Goal: Task Accomplishment & Management: Use online tool/utility

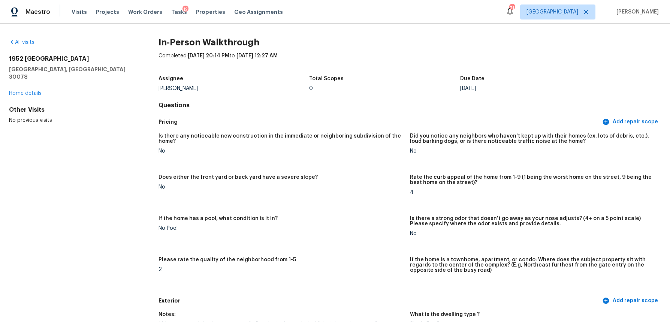
scroll to position [358, 0]
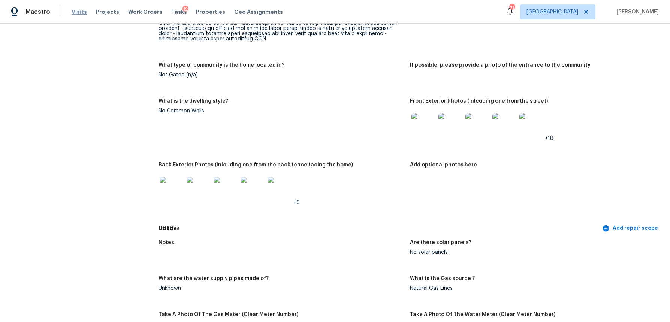
click at [81, 14] on span "Visits" at bounding box center [79, 11] width 15 height 7
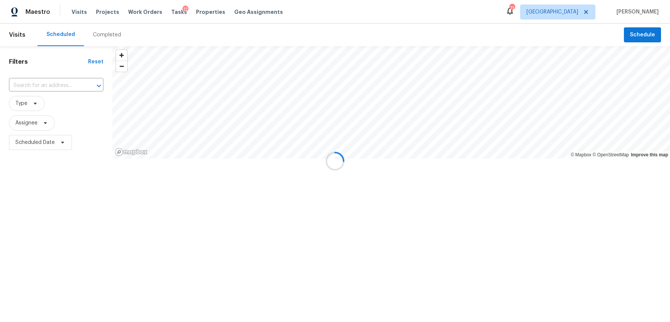
click at [104, 32] on div at bounding box center [335, 161] width 670 height 322
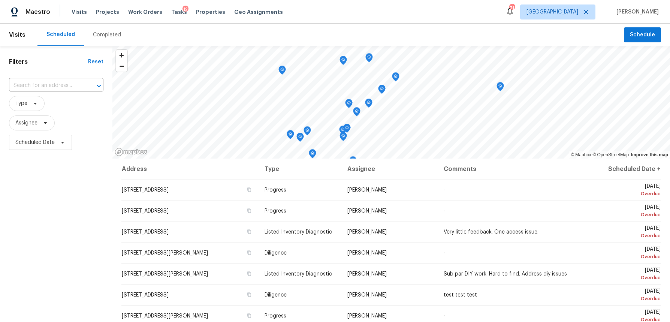
click at [103, 33] on div "Completed" at bounding box center [107, 34] width 28 height 7
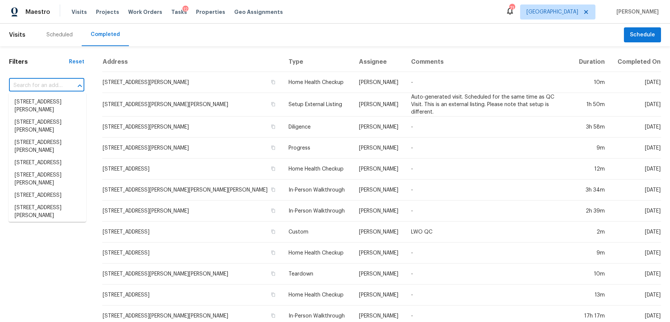
click at [36, 82] on input "text" at bounding box center [36, 86] width 54 height 12
paste input "4043 Avalon Rd SW, Atlanta, GA 30331"
type input "4043 Avalon Rd SW, Atlanta, GA 30331"
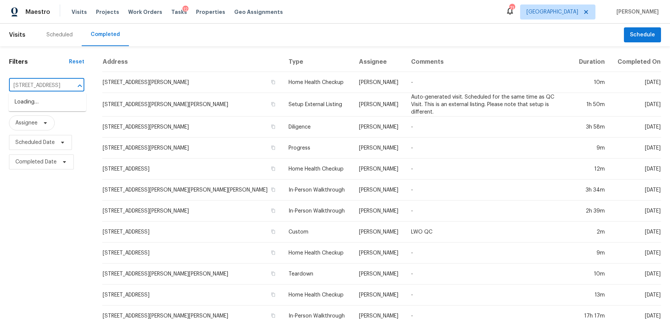
scroll to position [0, 43]
click at [39, 102] on li "4043 Avalon Rd SW, Atlanta, GA 30331" at bounding box center [48, 102] width 78 height 12
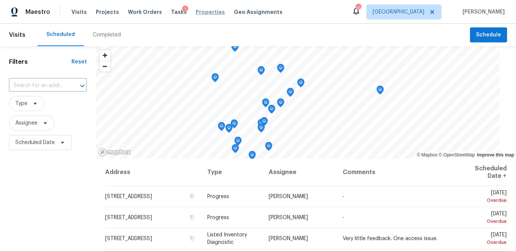
click at [200, 12] on span "Properties" at bounding box center [210, 11] width 29 height 7
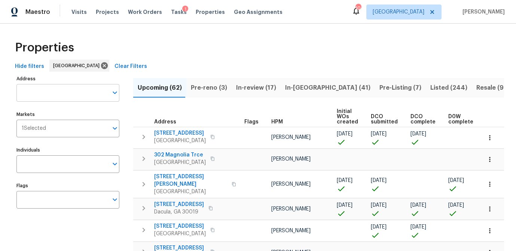
click at [51, 92] on input "Address" at bounding box center [62, 93] width 92 height 18
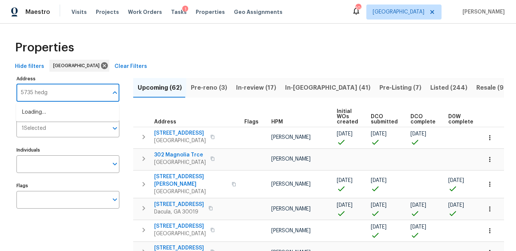
type input "5735 hedge"
click at [50, 113] on li "5735 Hedge Brook Dr Cumming GA 30028" at bounding box center [67, 112] width 103 height 12
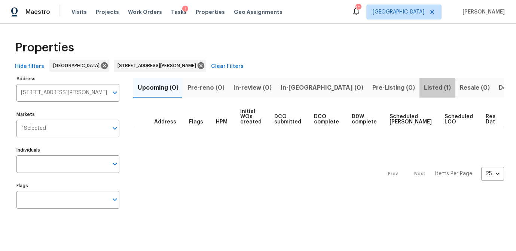
click at [424, 91] on span "Listed (1)" at bounding box center [437, 87] width 27 height 10
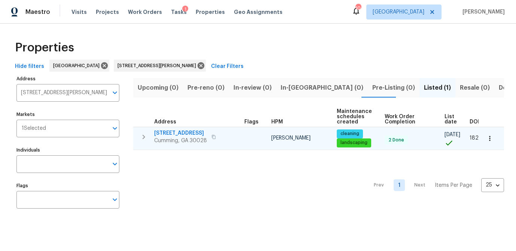
click at [178, 134] on span "5735 Hedge Brook Dr" at bounding box center [180, 132] width 53 height 7
click at [166, 132] on span "5735 Hedge Brook Dr" at bounding box center [180, 132] width 53 height 7
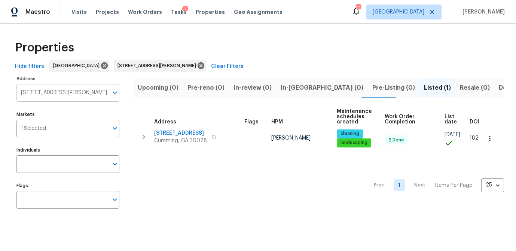
click at [45, 95] on input "5735 Hedge Brook Dr Cumming GA 30028" at bounding box center [62, 93] width 92 height 18
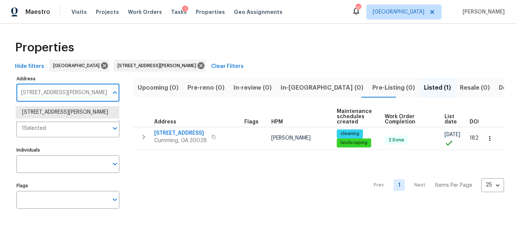
click at [45, 95] on input "5735 Hedge Brook Dr Cumming GA 30028" at bounding box center [62, 93] width 92 height 18
paste input "[STREET_ADDRESS]"
type input "[STREET_ADDRESS]"
click at [46, 114] on li "3705 Tradewinds Dr Cumming GA 30041" at bounding box center [67, 112] width 103 height 12
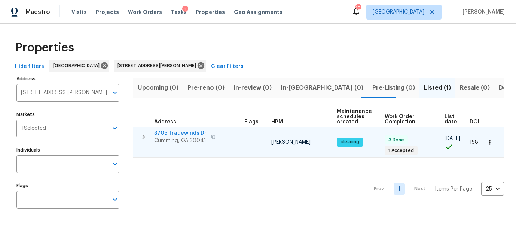
click at [173, 137] on span "Cumming, GA 30041" at bounding box center [180, 140] width 52 height 7
click at [211, 137] on icon "button" at bounding box center [213, 136] width 4 height 4
click at [489, 142] on icon "button" at bounding box center [490, 141] width 7 height 7
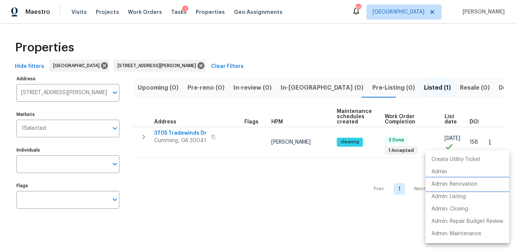
click at [456, 186] on p "Admin: Renovation" at bounding box center [455, 184] width 46 height 8
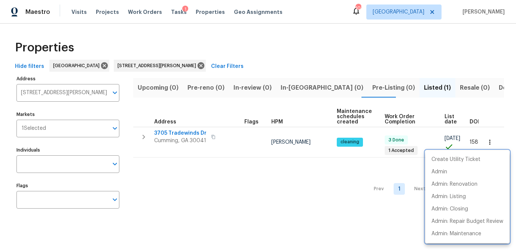
click at [169, 11] on div at bounding box center [258, 125] width 516 height 251
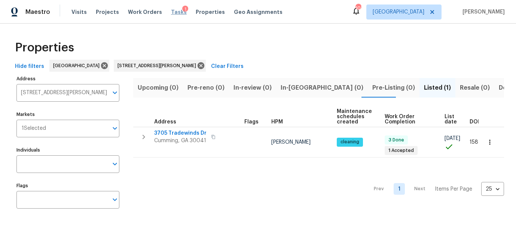
click at [171, 12] on span "Tasks" at bounding box center [179, 11] width 16 height 5
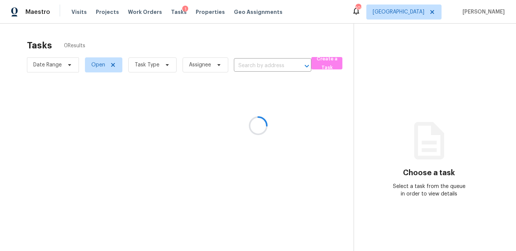
click at [161, 67] on div at bounding box center [258, 125] width 516 height 251
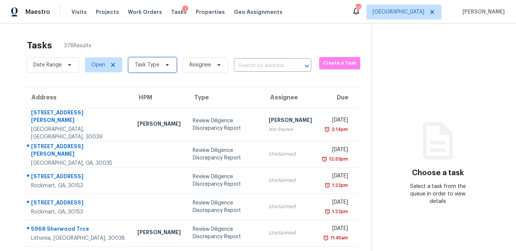
click at [166, 66] on icon at bounding box center [167, 65] width 6 height 6
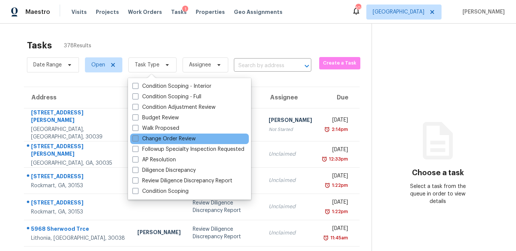
click at [137, 140] on span at bounding box center [136, 138] width 6 height 6
click at [137, 140] on input "Change Order Review" at bounding box center [135, 137] width 5 height 5
checkbox input "true"
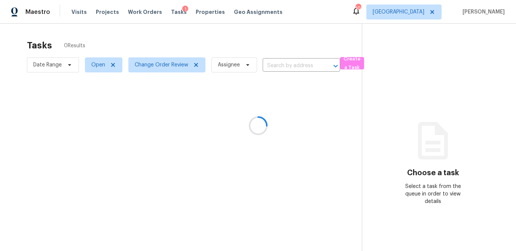
click at [161, 36] on div at bounding box center [258, 125] width 516 height 251
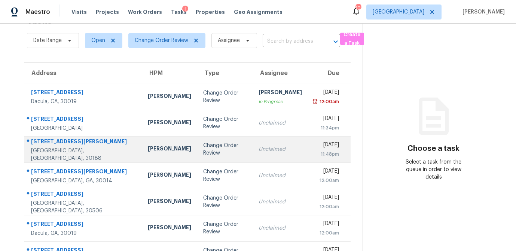
scroll to position [25, 0]
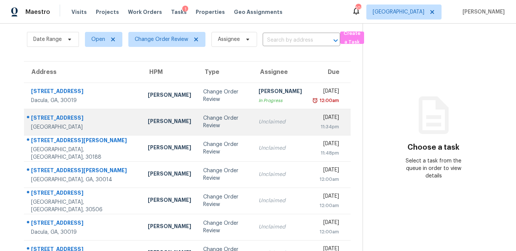
click at [150, 128] on td "Tyler Payne" at bounding box center [169, 122] width 55 height 26
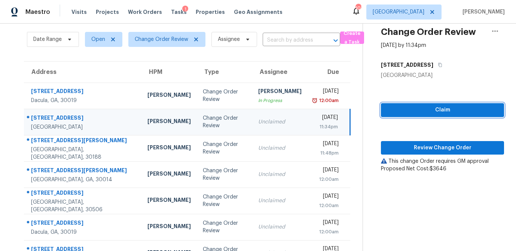
click at [453, 114] on span "Claim" at bounding box center [442, 109] width 111 height 9
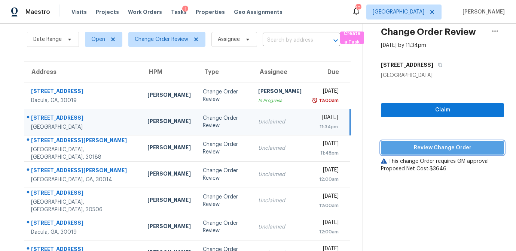
click at [437, 148] on span "Review Change Order" at bounding box center [442, 147] width 111 height 9
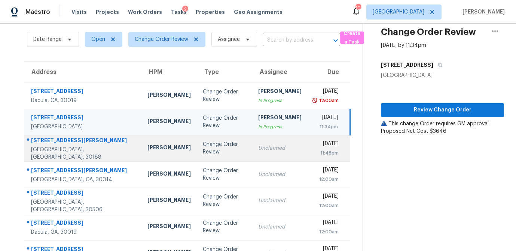
click at [197, 155] on td "Change Order Review" at bounding box center [224, 148] width 55 height 26
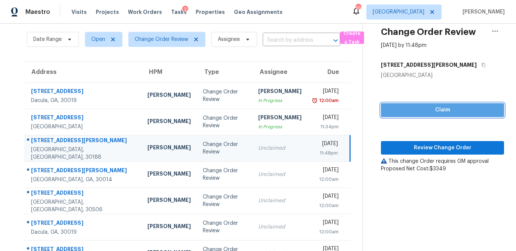
click at [410, 112] on span "Claim" at bounding box center [442, 109] width 111 height 9
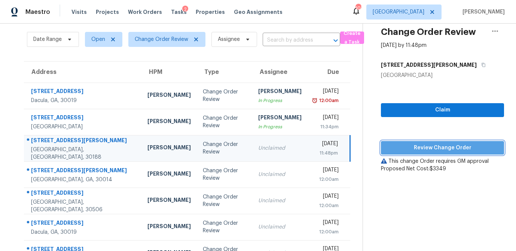
click at [421, 144] on span "Review Change Order" at bounding box center [442, 147] width 111 height 9
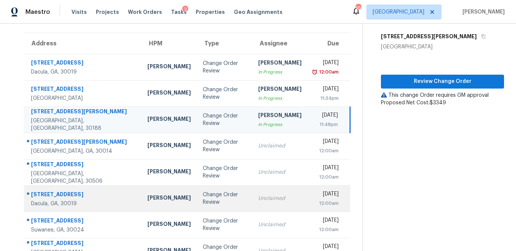
scroll to position [55, 0]
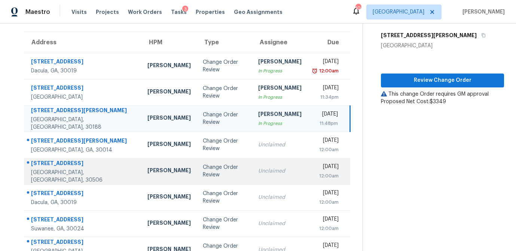
click at [203, 172] on div "Change Order Review" at bounding box center [224, 170] width 43 height 15
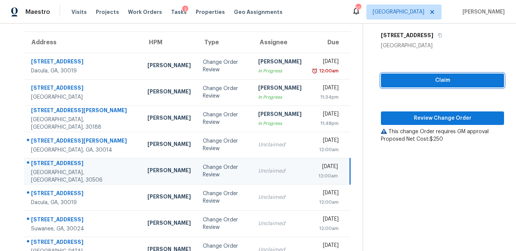
click at [425, 81] on span "Claim" at bounding box center [442, 80] width 111 height 9
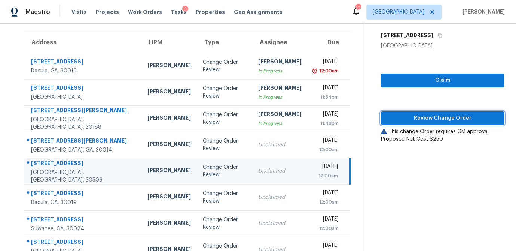
click at [421, 116] on span "Review Change Order" at bounding box center [442, 117] width 111 height 9
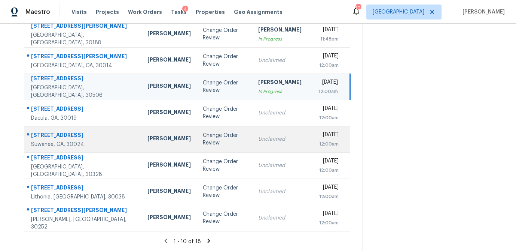
scroll to position [139, 0]
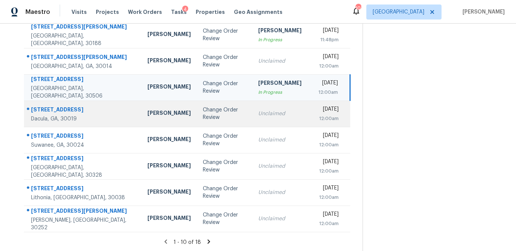
click at [206, 121] on td "Change Order Review" at bounding box center [224, 113] width 55 height 26
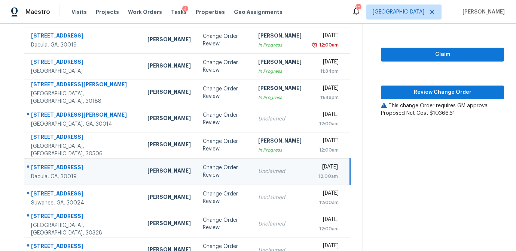
scroll to position [80, 0]
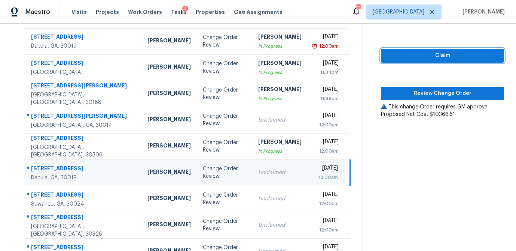
click at [440, 55] on span "Claim" at bounding box center [442, 55] width 111 height 9
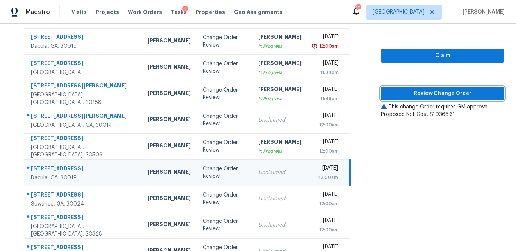
click at [432, 93] on span "Review Change Order" at bounding box center [442, 93] width 111 height 9
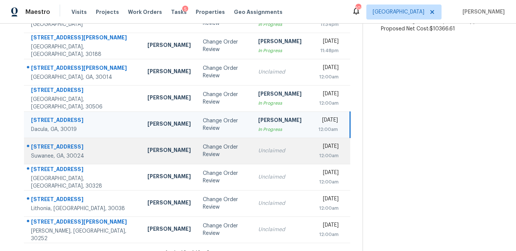
scroll to position [139, 0]
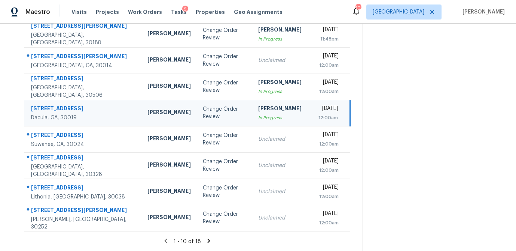
click at [209, 240] on icon at bounding box center [209, 240] width 7 height 7
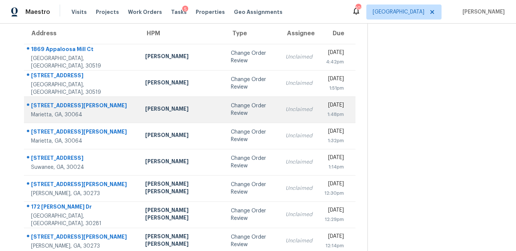
scroll to position [0, 0]
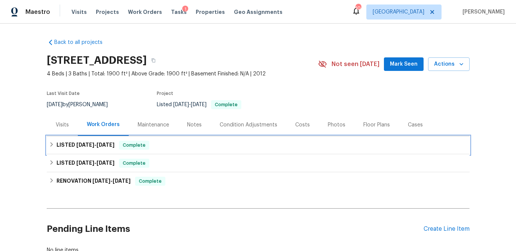
click at [47, 145] on div "LISTED 5/18/25 - 5/20/25 Complete" at bounding box center [258, 145] width 423 height 18
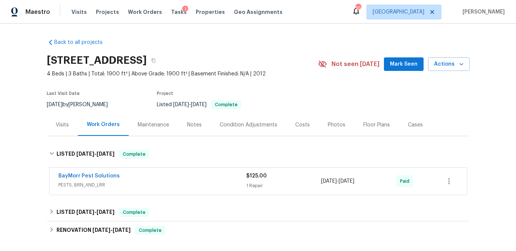
click at [63, 130] on div "Visits" at bounding box center [62, 124] width 31 height 22
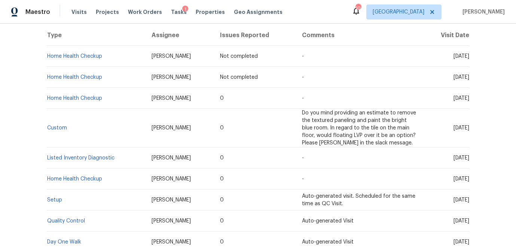
scroll to position [147, 0]
click at [49, 128] on link "Custom" at bounding box center [57, 126] width 20 height 5
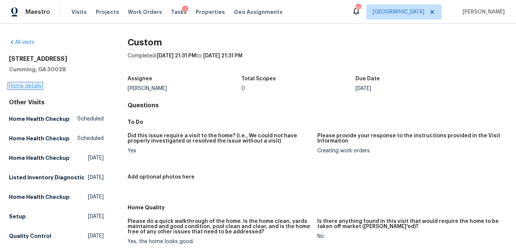
click at [29, 86] on link "Home details" at bounding box center [25, 85] width 33 height 5
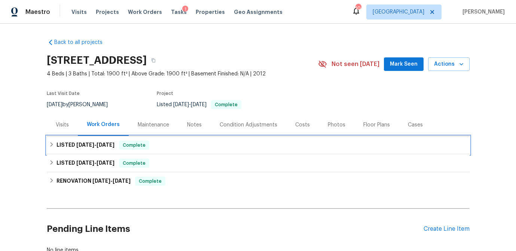
click at [51, 144] on icon at bounding box center [51, 144] width 5 height 5
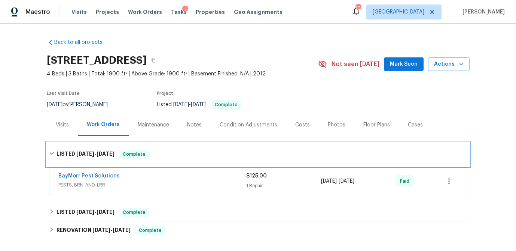
click at [51, 154] on icon at bounding box center [51, 153] width 5 height 5
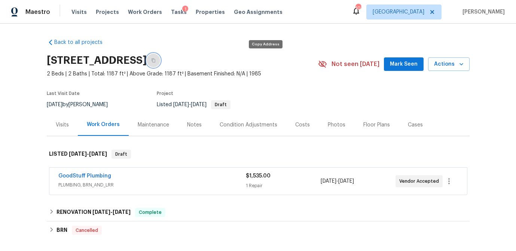
click at [156, 60] on icon "button" at bounding box center [153, 60] width 4 height 4
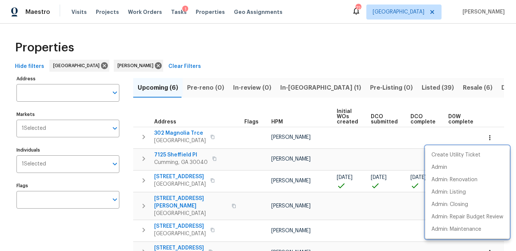
click at [117, 66] on div at bounding box center [258, 125] width 516 height 251
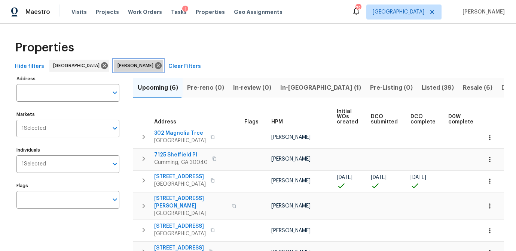
click at [154, 67] on icon at bounding box center [158, 65] width 8 height 8
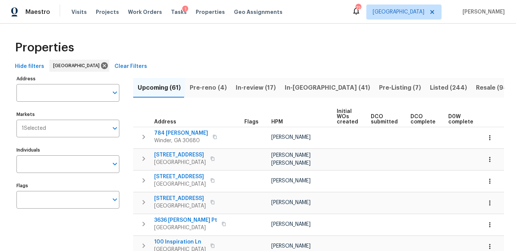
click at [48, 169] on input "Individuals" at bounding box center [62, 164] width 92 height 18
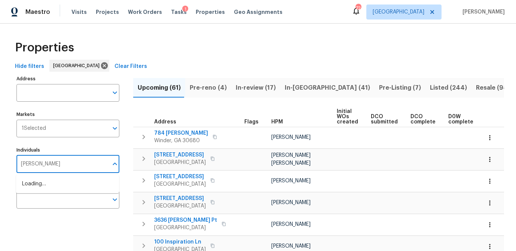
type input "mirsad srna"
click at [31, 189] on input "checkbox" at bounding box center [30, 188] width 16 height 16
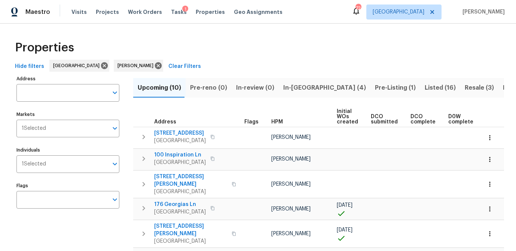
click at [163, 46] on div "Properties" at bounding box center [258, 48] width 493 height 24
click at [288, 88] on span "In-reno (4)" at bounding box center [325, 87] width 83 height 10
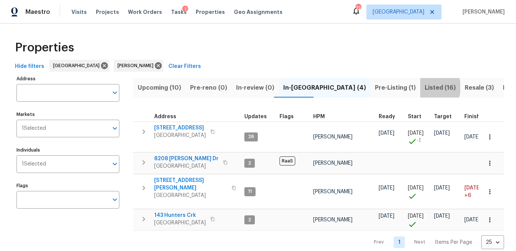
click at [425, 87] on span "Listed (16)" at bounding box center [440, 87] width 31 height 10
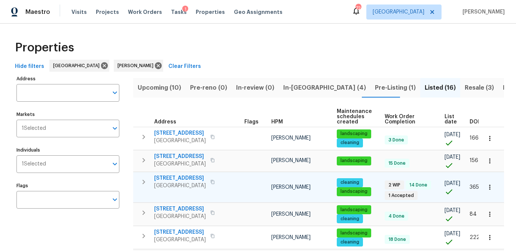
scroll to position [13, 0]
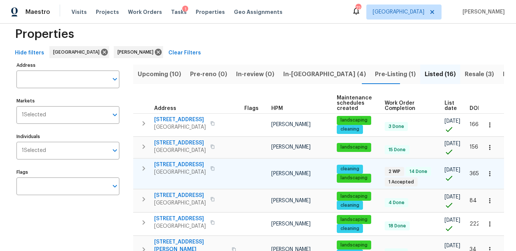
click at [188, 165] on span "[STREET_ADDRESS]" at bounding box center [180, 164] width 52 height 7
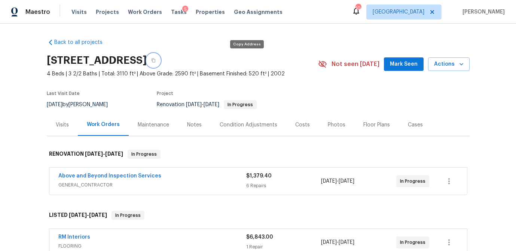
click at [156, 60] on icon "button" at bounding box center [153, 60] width 4 height 4
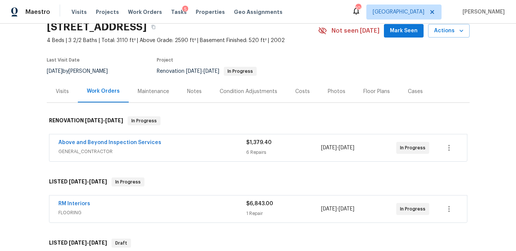
scroll to position [34, 0]
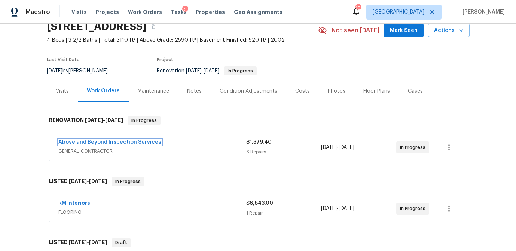
click at [130, 143] on link "Above and Beyond Inspection Services" at bounding box center [109, 141] width 103 height 5
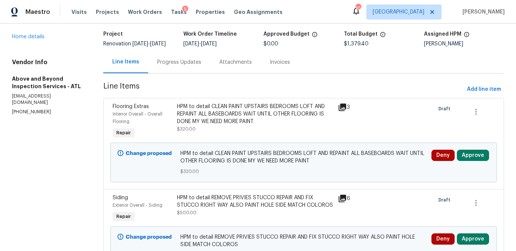
scroll to position [61, 0]
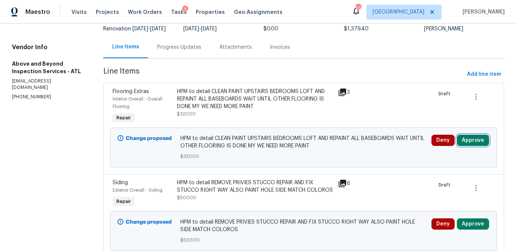
click at [484, 144] on button "Approve" at bounding box center [473, 139] width 32 height 11
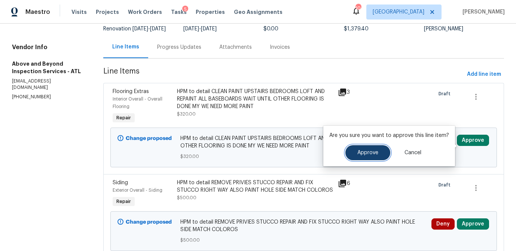
click at [368, 152] on span "Approve" at bounding box center [368, 153] width 21 height 6
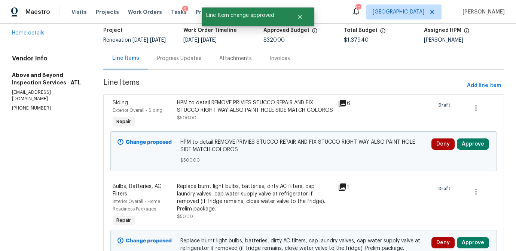
scroll to position [52, 0]
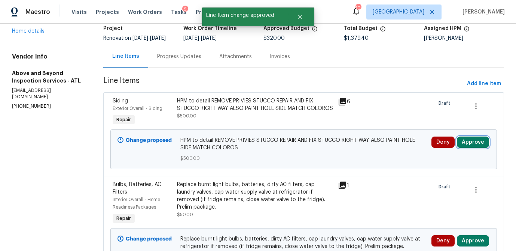
click at [474, 148] on button "Approve" at bounding box center [473, 141] width 32 height 11
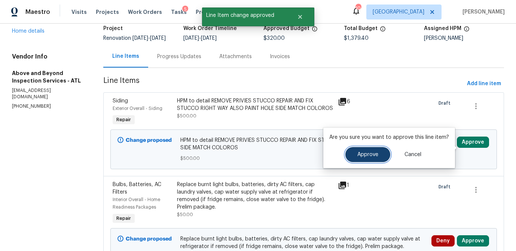
click at [363, 157] on span "Approve" at bounding box center [368, 155] width 21 height 6
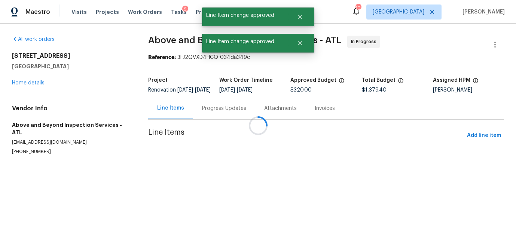
scroll to position [0, 0]
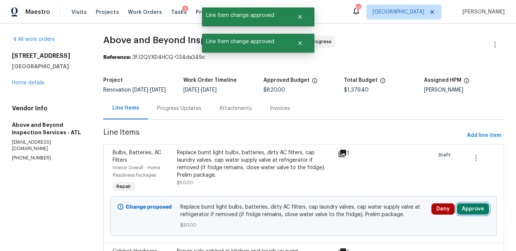
drag, startPoint x: 479, startPoint y: 213, endPoint x: 464, endPoint y: 215, distance: 14.7
click at [479, 213] on button "Approve" at bounding box center [473, 208] width 32 height 11
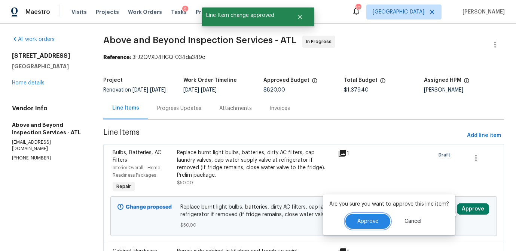
click at [351, 219] on button "Approve" at bounding box center [368, 220] width 45 height 15
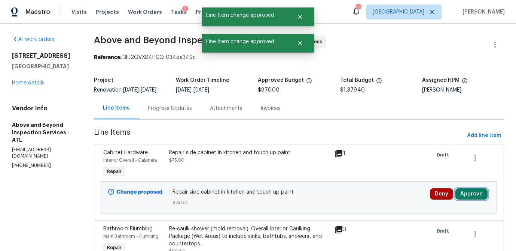
click at [478, 199] on button "Approve" at bounding box center [472, 193] width 32 height 11
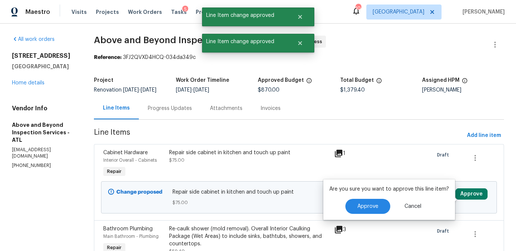
click at [339, 204] on div "Approve Cancel" at bounding box center [390, 206] width 120 height 15
click at [358, 203] on span "Approve" at bounding box center [368, 206] width 21 height 6
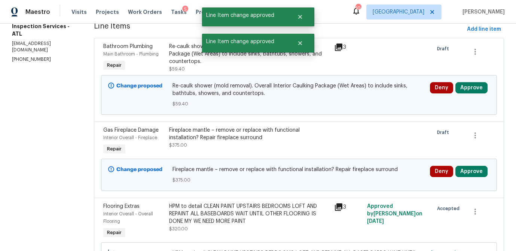
scroll to position [110, 0]
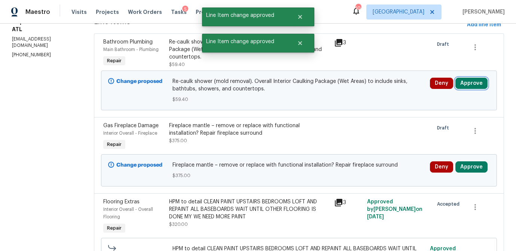
click at [471, 89] on button "Approve" at bounding box center [472, 83] width 32 height 11
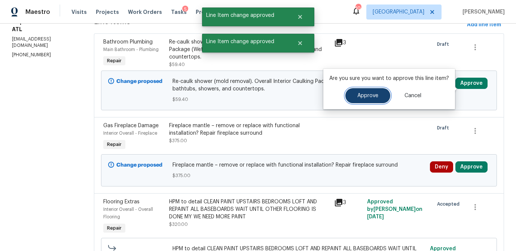
click at [378, 98] on button "Approve" at bounding box center [368, 95] width 45 height 15
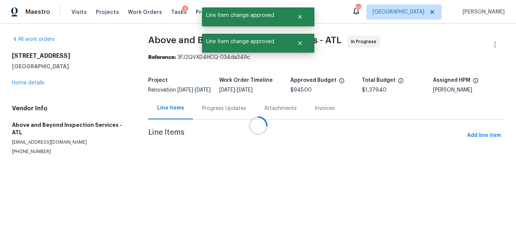
scroll to position [0, 0]
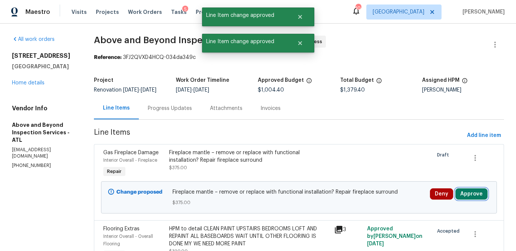
drag, startPoint x: 476, startPoint y: 197, endPoint x: 465, endPoint y: 199, distance: 11.0
click at [476, 197] on button "Approve" at bounding box center [472, 193] width 32 height 11
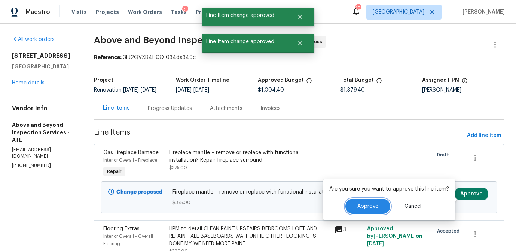
click at [366, 204] on span "Approve" at bounding box center [368, 206] width 21 height 6
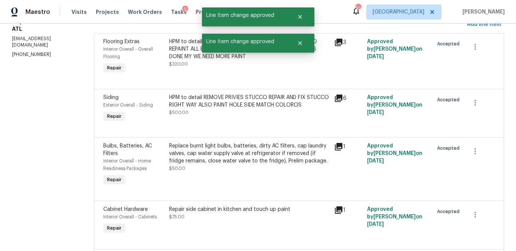
scroll to position [105, 0]
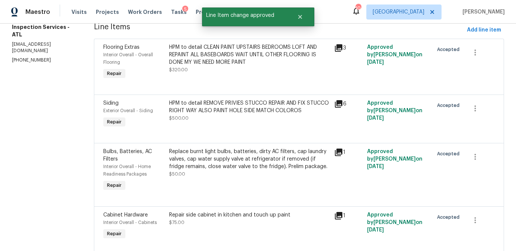
click at [284, 111] on div "HPM to detail REMOVE PRIVIES STUCCO REPAIR AND FIX STUCCO RIGHT WAY ALSO PAINT …" at bounding box center [249, 106] width 161 height 15
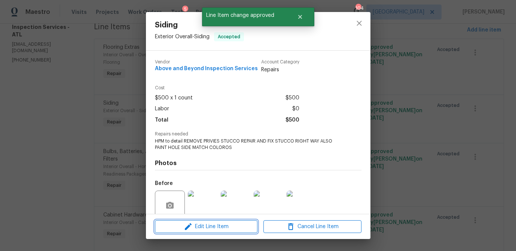
click at [222, 225] on span "Edit Line Item" at bounding box center [206, 226] width 98 height 9
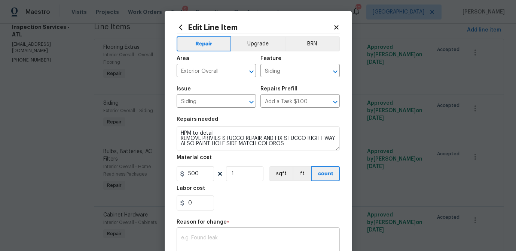
click at [257, 234] on div "x ​" at bounding box center [258, 243] width 163 height 28
paste textarea "Refinish walls completely. There is 270 sq ft that has to be refinished. $8.00 …"
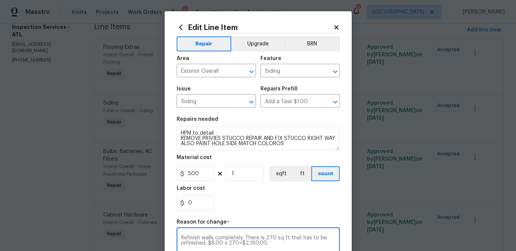
type textarea "Refinish walls completely. There is 270 sq ft that has to be refinished. $8.00 …"
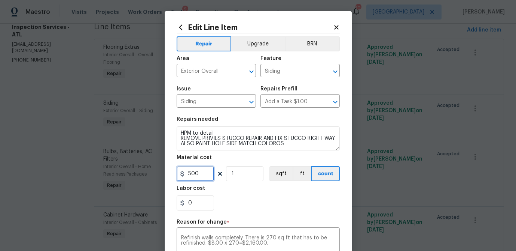
drag, startPoint x: 204, startPoint y: 173, endPoint x: 179, endPoint y: 172, distance: 25.9
click at [179, 172] on input "500" at bounding box center [195, 173] width 37 height 15
type input "8"
drag, startPoint x: 221, startPoint y: 172, endPoint x: 206, endPoint y: 172, distance: 15.0
click at [206, 172] on div "8 1 sqft ft count" at bounding box center [258, 173] width 163 height 15
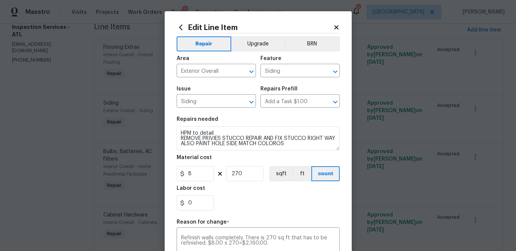
click at [255, 193] on div "Labor cost" at bounding box center [258, 190] width 163 height 10
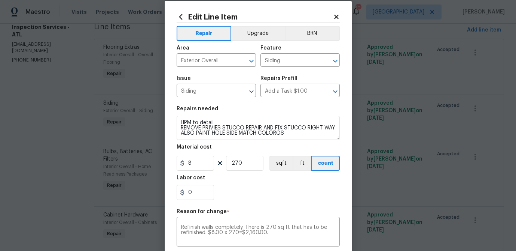
scroll to position [126, 0]
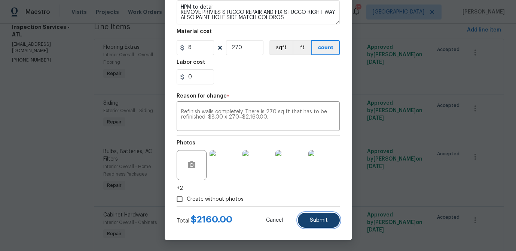
click at [321, 223] on button "Submit" at bounding box center [319, 219] width 42 height 15
type input "1"
type input "500"
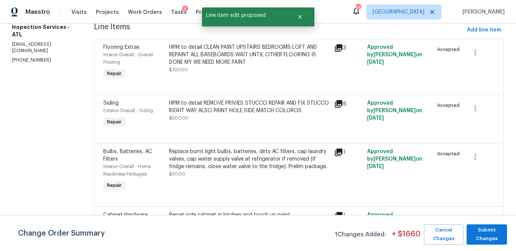
scroll to position [0, 0]
click at [485, 231] on span "Submit Changes" at bounding box center [487, 233] width 33 height 17
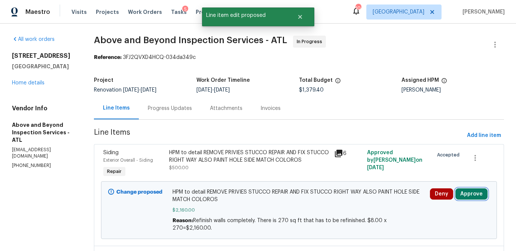
click at [476, 193] on button "Approve" at bounding box center [472, 193] width 32 height 11
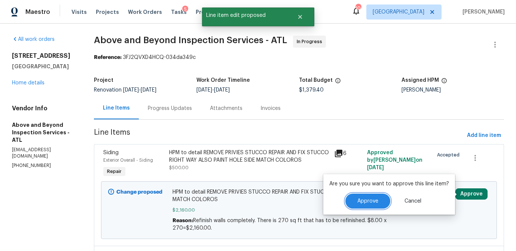
drag, startPoint x: 369, startPoint y: 198, endPoint x: 361, endPoint y: 196, distance: 8.0
click at [369, 198] on span "Approve" at bounding box center [368, 201] width 21 height 6
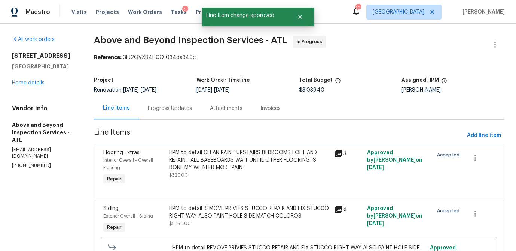
click at [192, 109] on div "Progress Updates" at bounding box center [170, 107] width 44 height 7
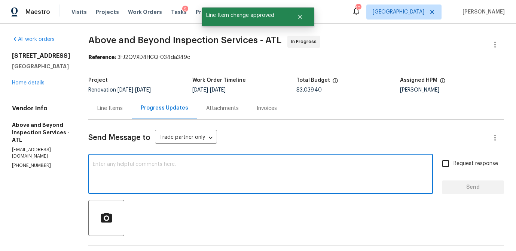
drag, startPoint x: 193, startPoint y: 165, endPoint x: 197, endPoint y: 169, distance: 5.8
click at [193, 165] on textarea at bounding box center [261, 174] width 336 height 26
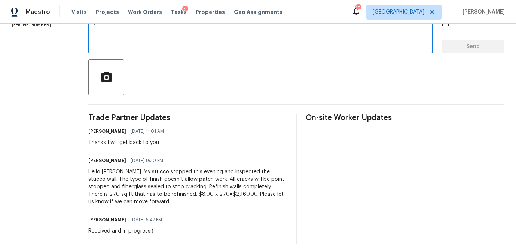
scroll to position [138, 0]
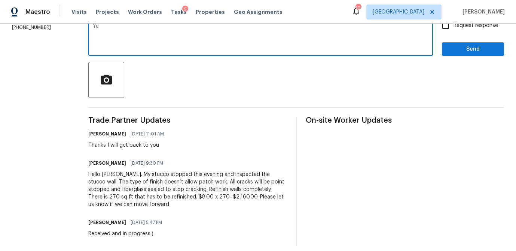
type textarea "Y"
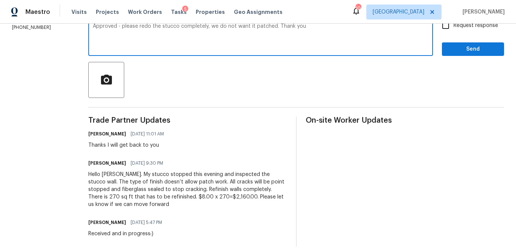
type textarea "Approved - please redo the stucco completely, we do not want it patched. Thank …"
click at [448, 28] on input "Request response" at bounding box center [446, 26] width 16 height 16
checkbox input "true"
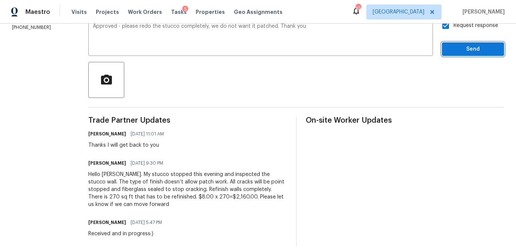
click at [463, 46] on span "Send" at bounding box center [473, 49] width 50 height 9
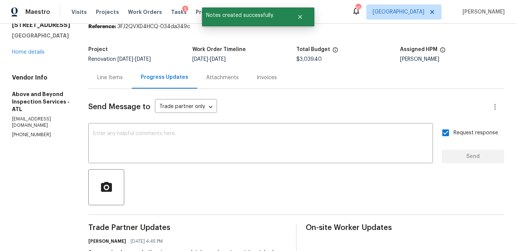
scroll to position [25, 0]
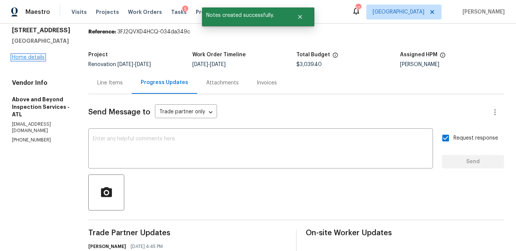
click at [33, 57] on link "Home details" at bounding box center [28, 57] width 33 height 5
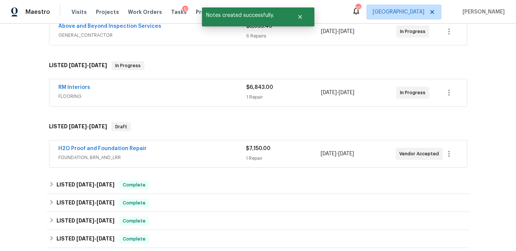
scroll to position [151, 0]
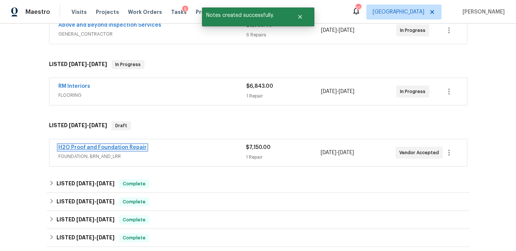
click at [104, 146] on link "H2O Proof and Foundation Repair" at bounding box center [102, 147] width 88 height 5
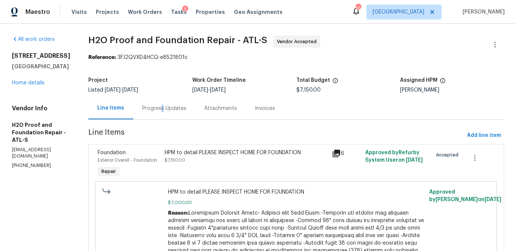
click at [142, 110] on div "Progress Updates" at bounding box center [164, 107] width 44 height 7
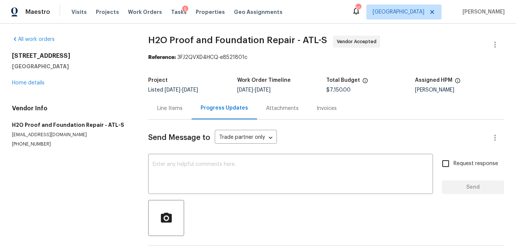
click at [175, 109] on div "Line Items" at bounding box center [169, 107] width 25 height 7
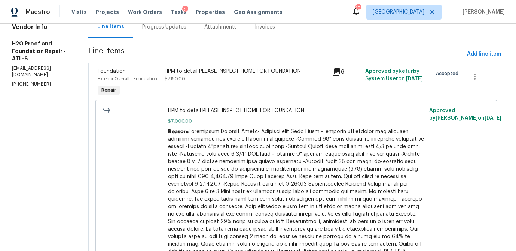
scroll to position [106, 0]
